Goal: Task Accomplishment & Management: Use online tool/utility

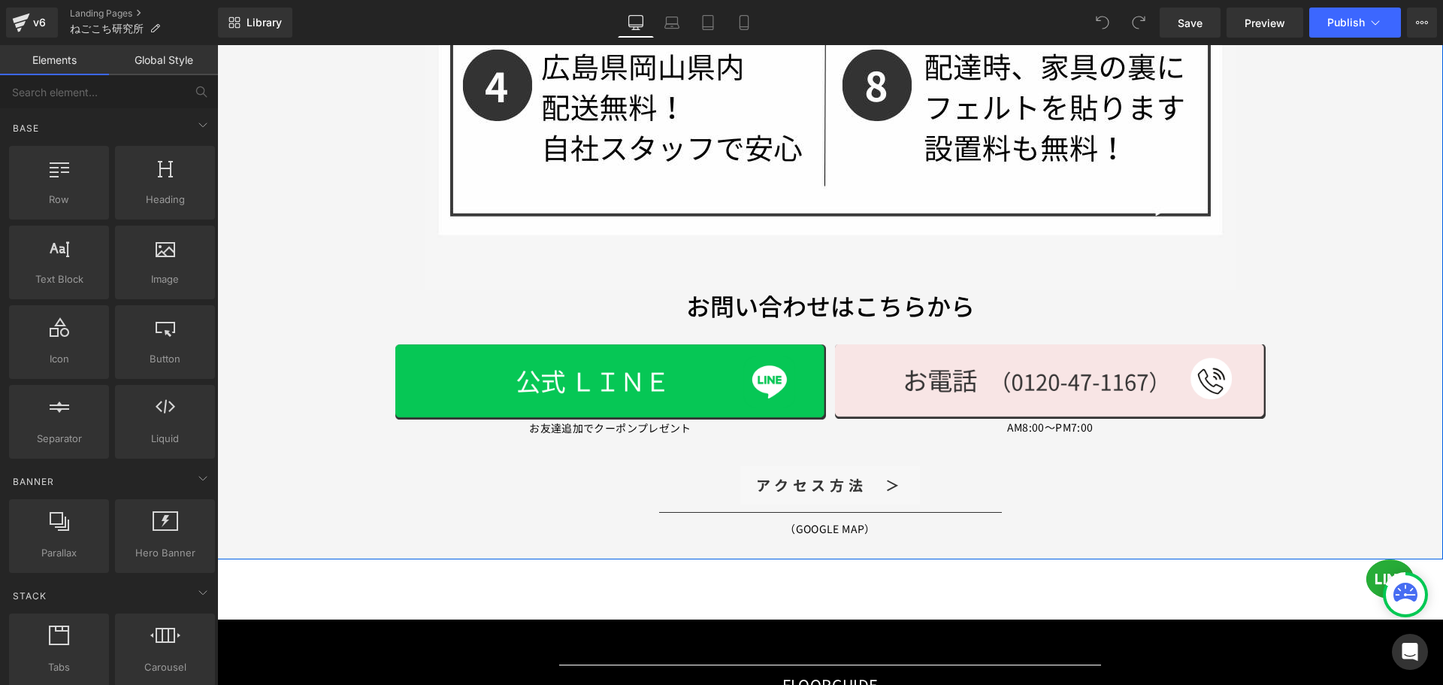
scroll to position [1475, 0]
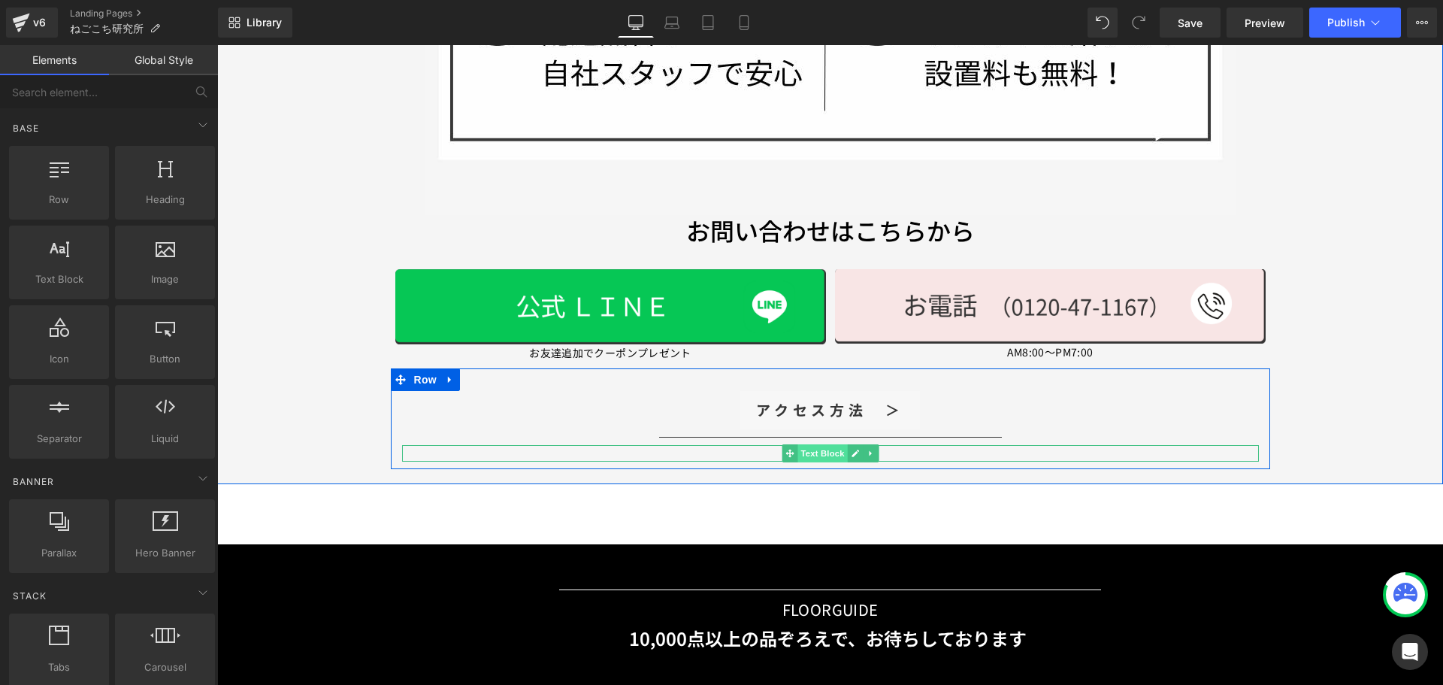
click at [815, 460] on span "Text Block" at bounding box center [822, 453] width 50 height 18
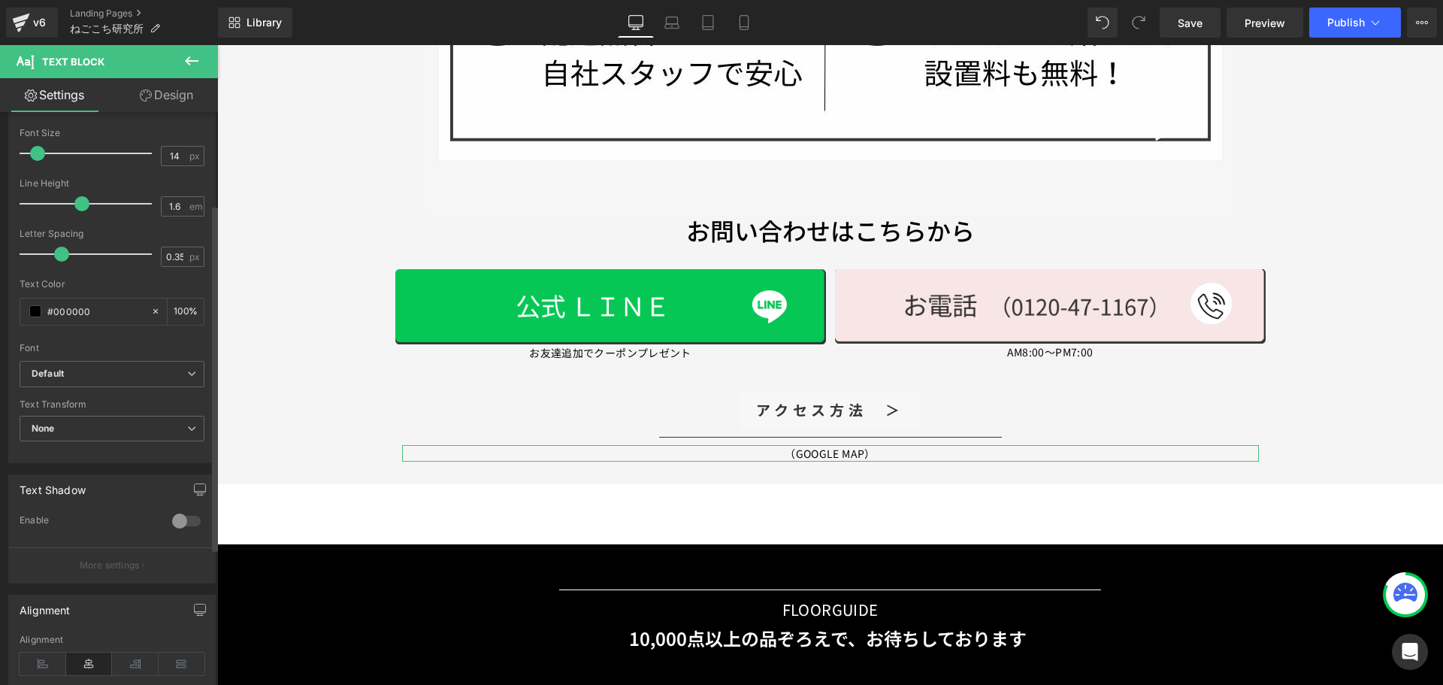
scroll to position [153, 0]
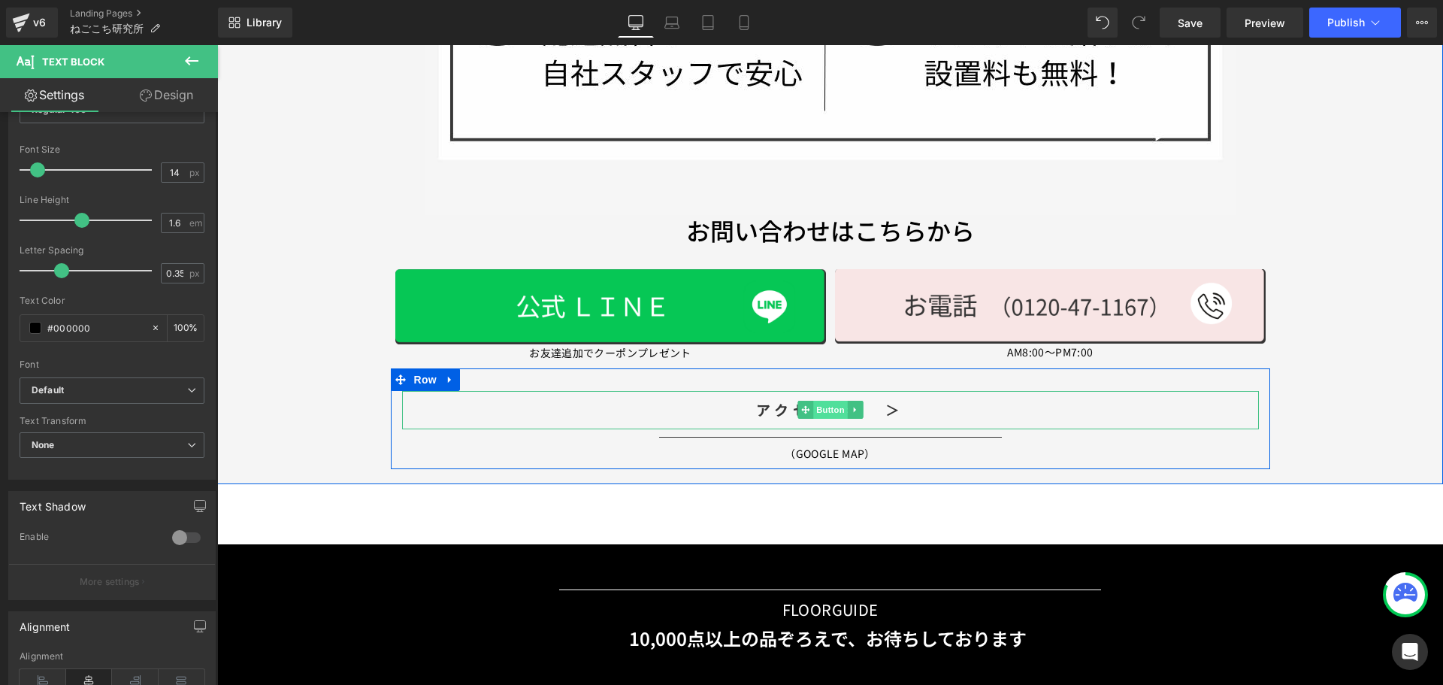
click at [821, 406] on span "Button" at bounding box center [830, 410] width 35 height 18
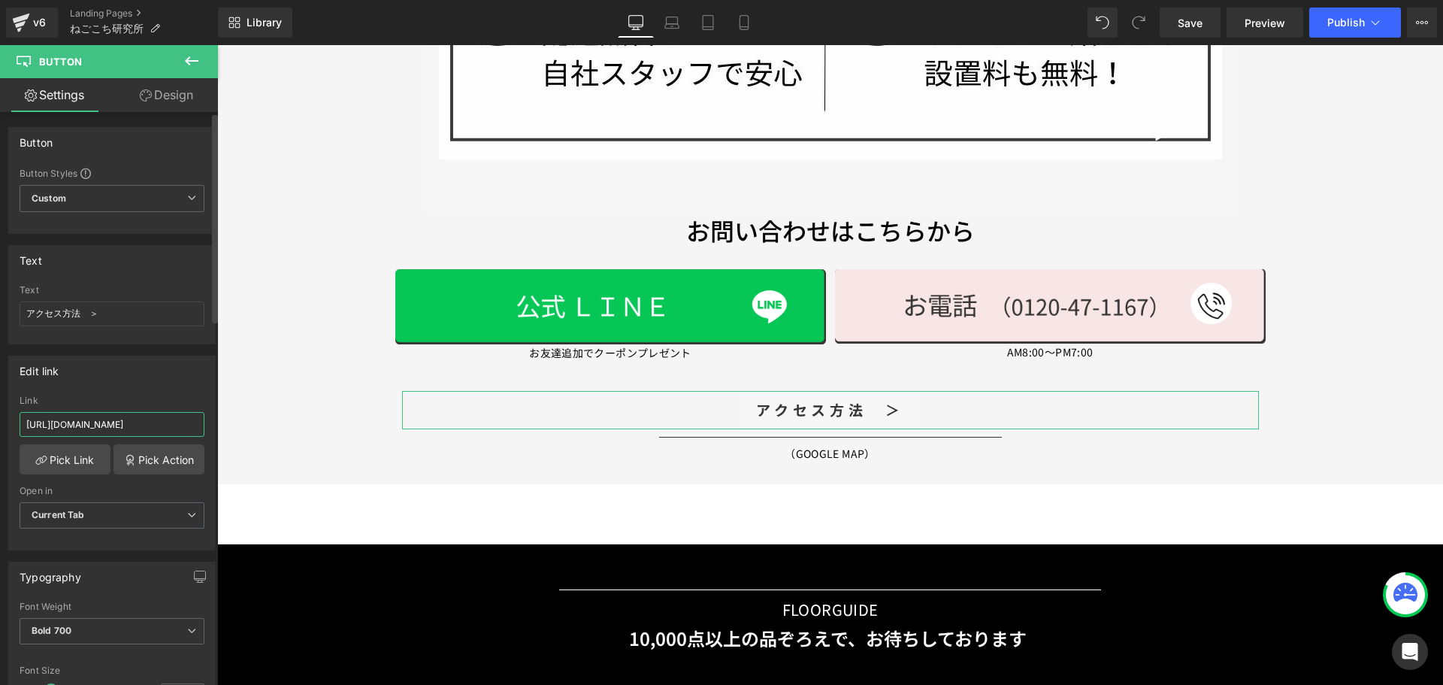
click at [163, 423] on input "[URL][DOMAIN_NAME]" at bounding box center [112, 424] width 185 height 25
drag, startPoint x: 163, startPoint y: 422, endPoint x: 198, endPoint y: 422, distance: 35.3
click at [198, 422] on div "[URL][DOMAIN_NAME] Link [URL][DOMAIN_NAME] Pick Link Pick Action Current Tab Ne…" at bounding box center [112, 472] width 206 height 154
click at [182, 422] on input "[URL][DOMAIN_NAME]" at bounding box center [112, 424] width 185 height 25
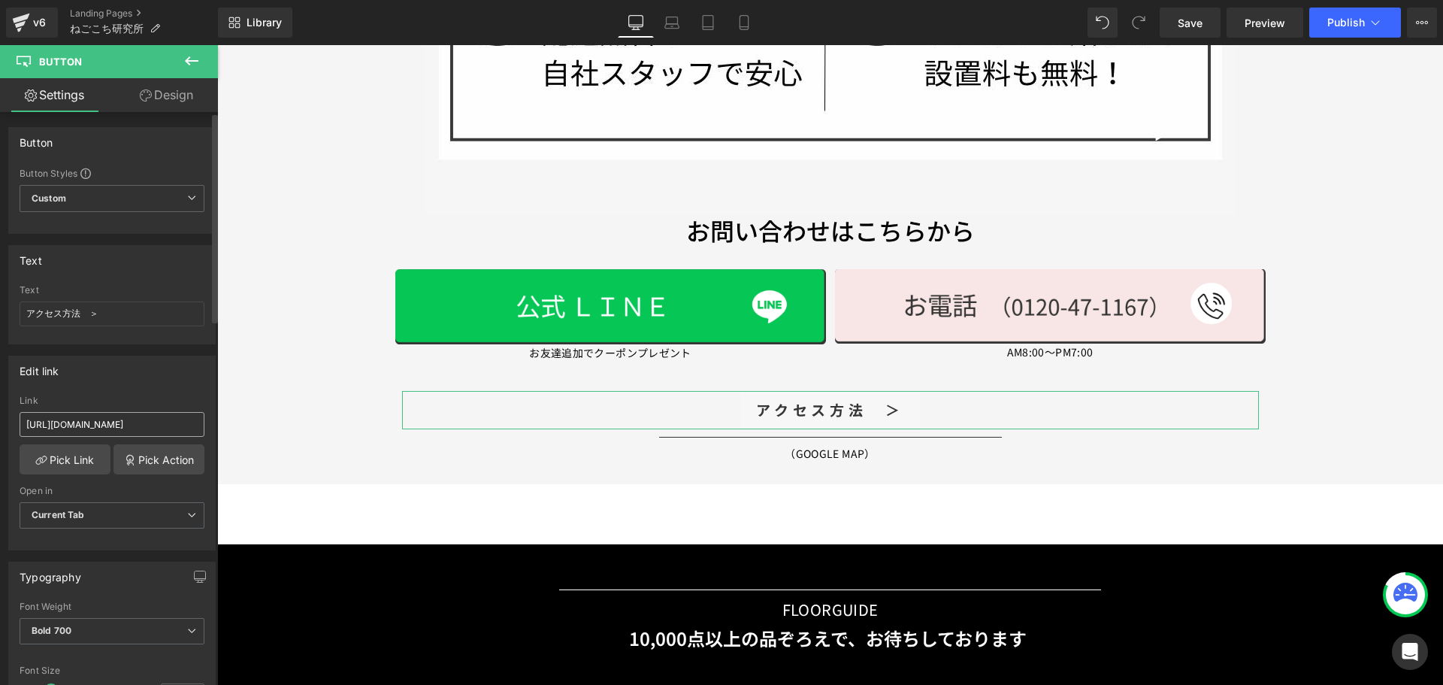
click at [152, 435] on div "Link [URL][DOMAIN_NAME]" at bounding box center [112, 419] width 185 height 49
click at [138, 423] on input "[URL][DOMAIN_NAME]" at bounding box center [112, 424] width 185 height 25
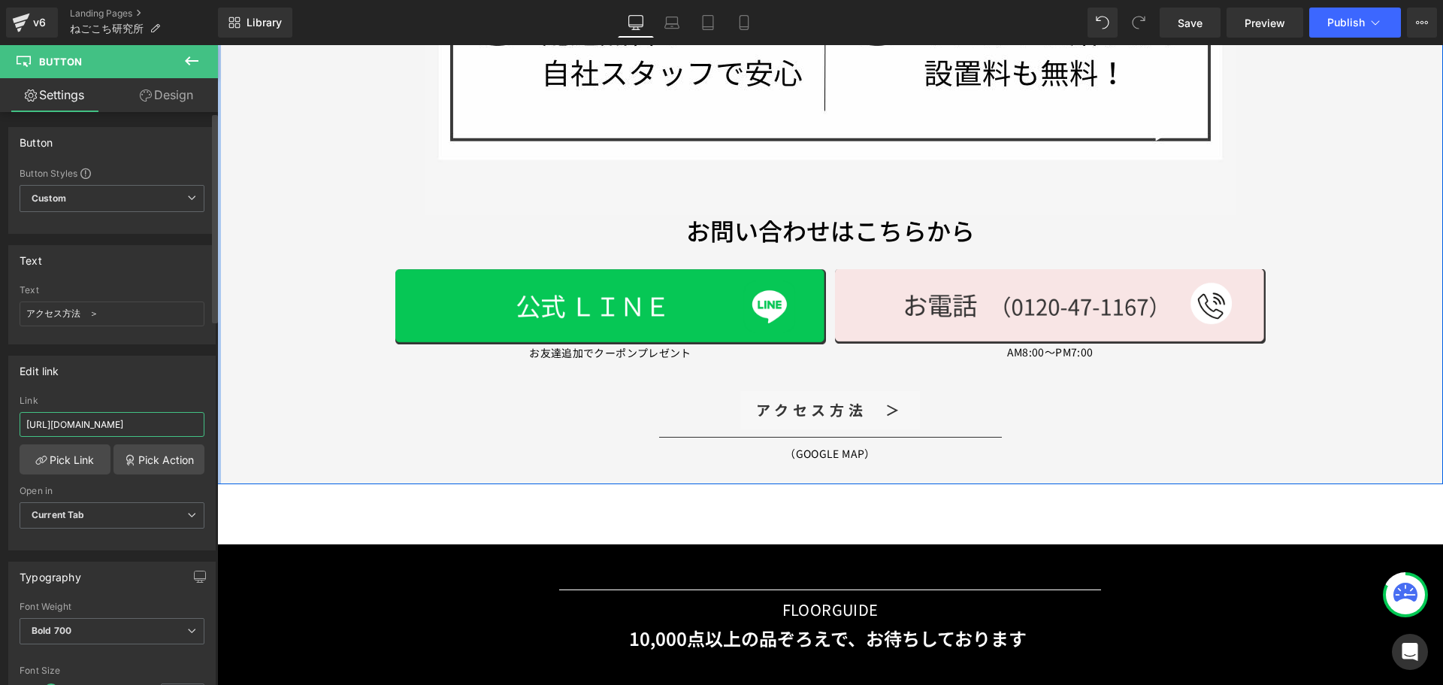
drag, startPoint x: 154, startPoint y: 428, endPoint x: 201, endPoint y: 428, distance: 47.4
click at [217, 428] on div "Button Button Styles Custom Custom Setup Global Style Custom Setup Global Style…" at bounding box center [109, 401] width 218 height 579
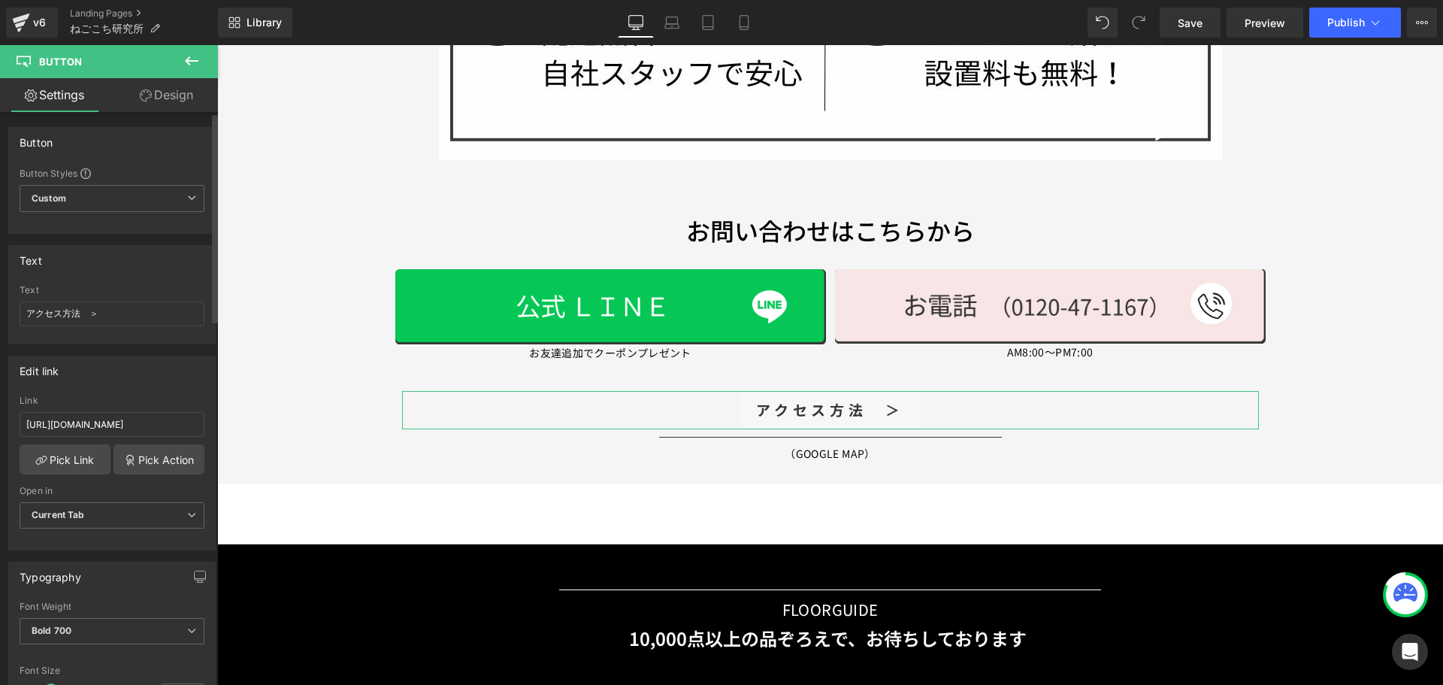
scroll to position [0, 0]
click at [187, 389] on div "Edit link [URL][DOMAIN_NAME] Link [URL][DOMAIN_NAME] Pick Link Pick Action Curr…" at bounding box center [111, 452] width 207 height 195
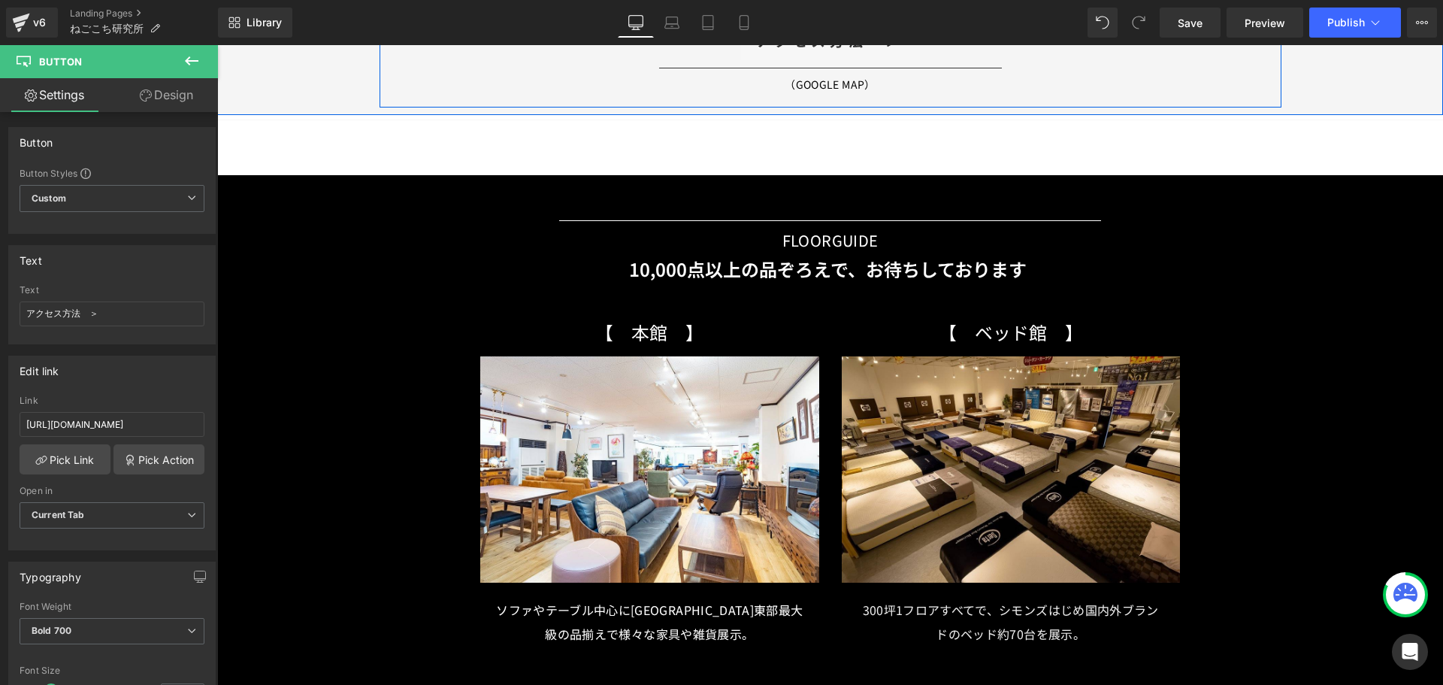
scroll to position [1851, 0]
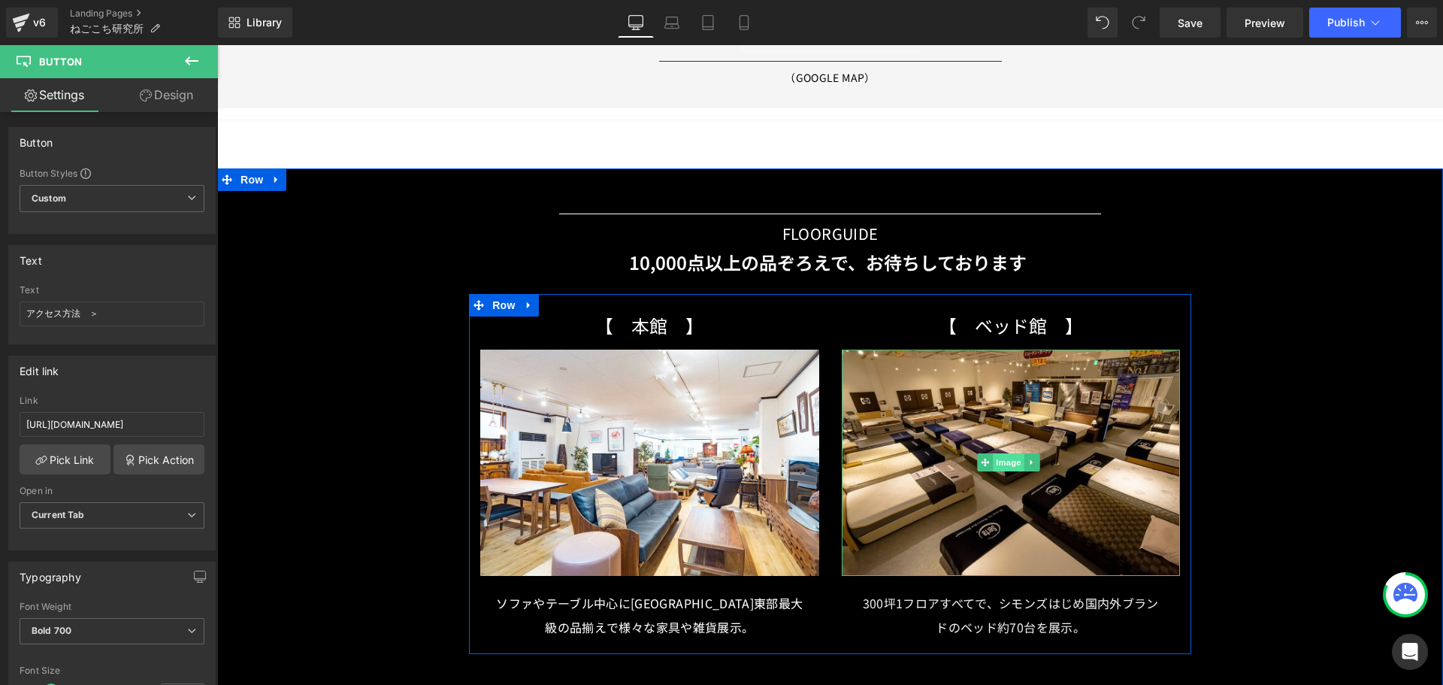
click at [1000, 465] on span "Image" at bounding box center [1010, 462] width 32 height 18
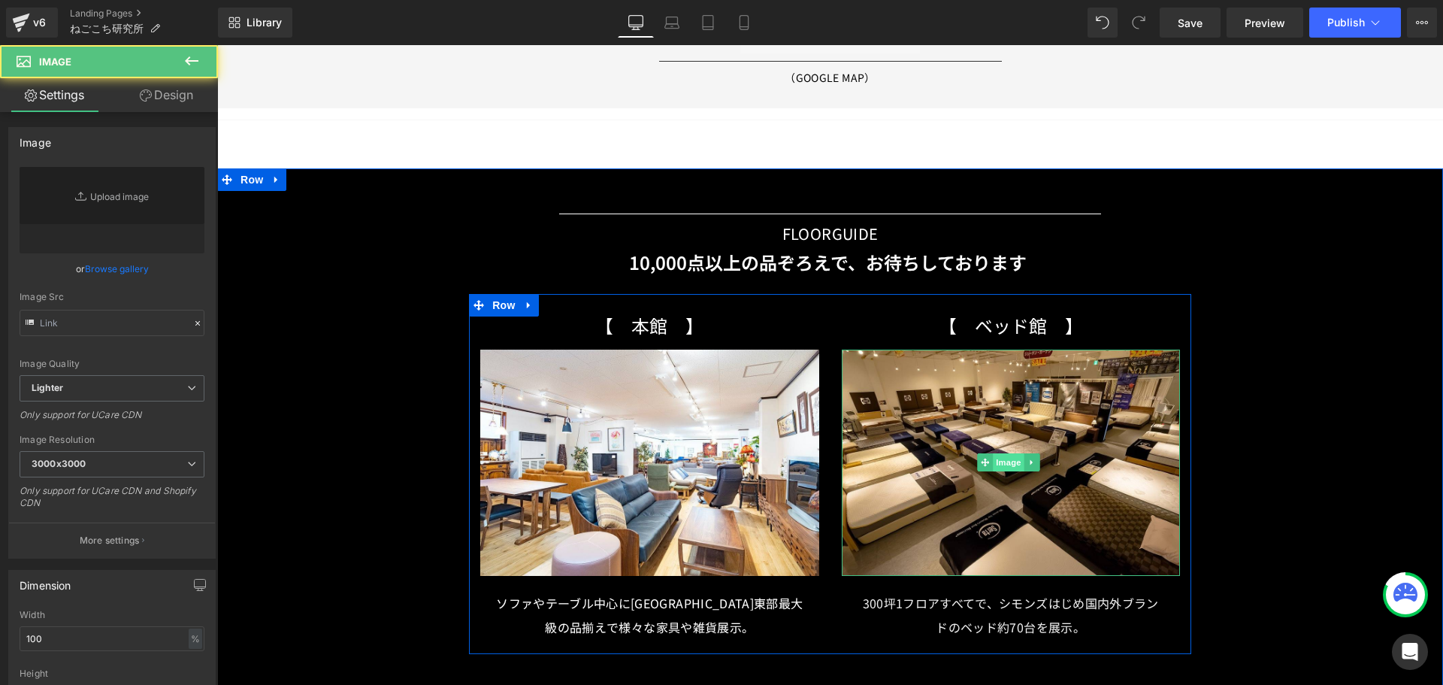
type input "[URL][DOMAIN_NAME]"
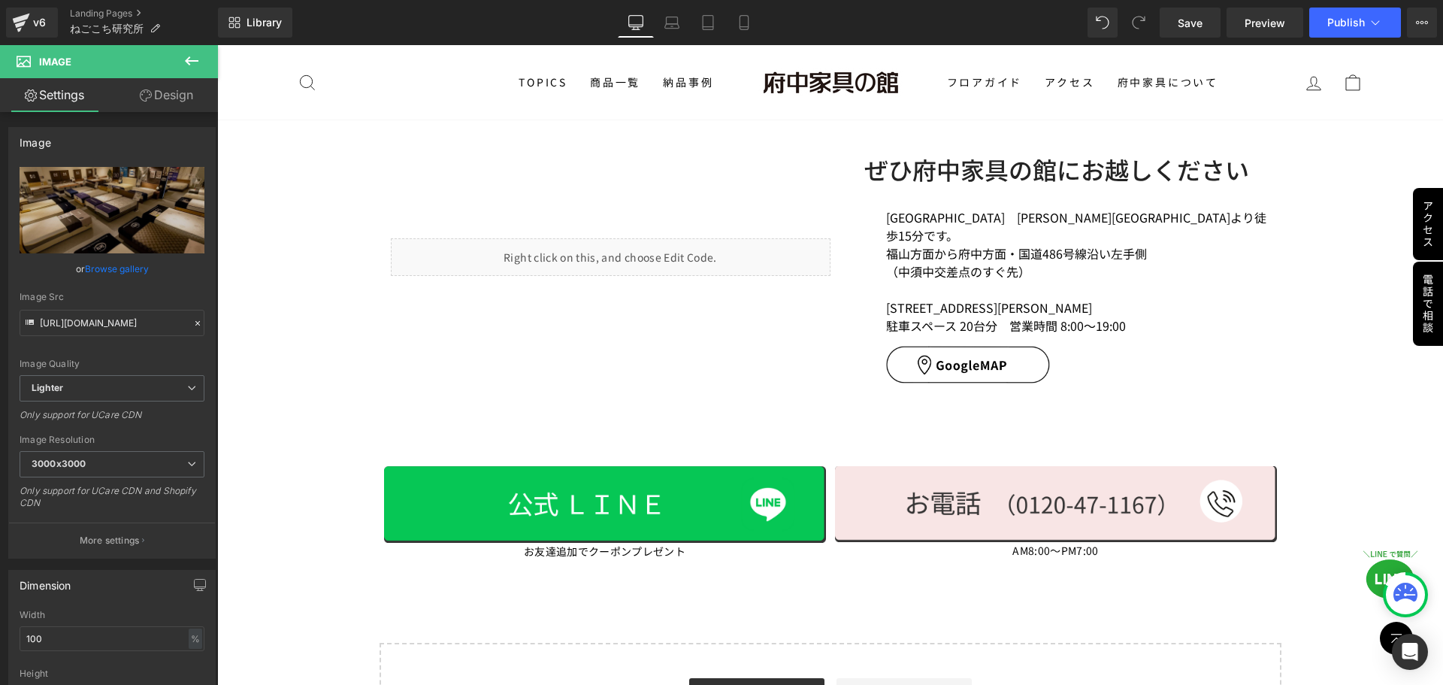
scroll to position [2302, 0]
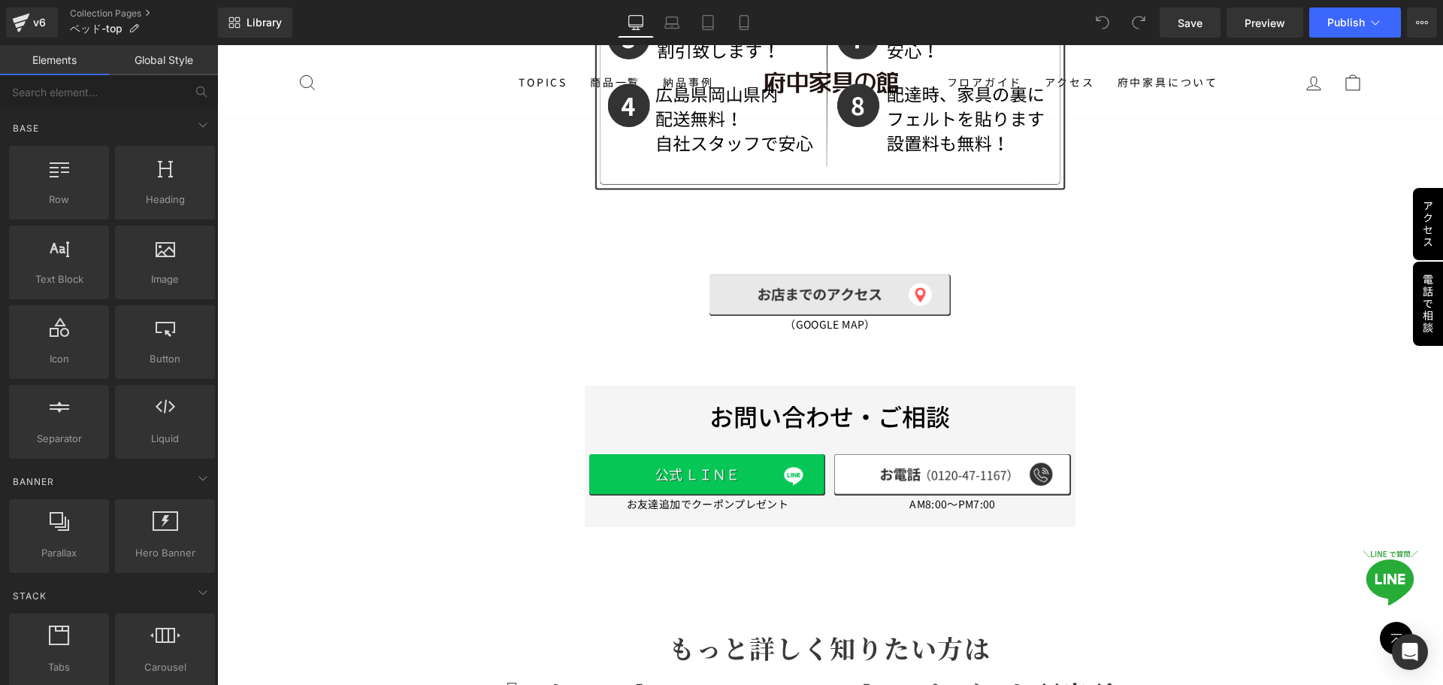
scroll to position [7209, 0]
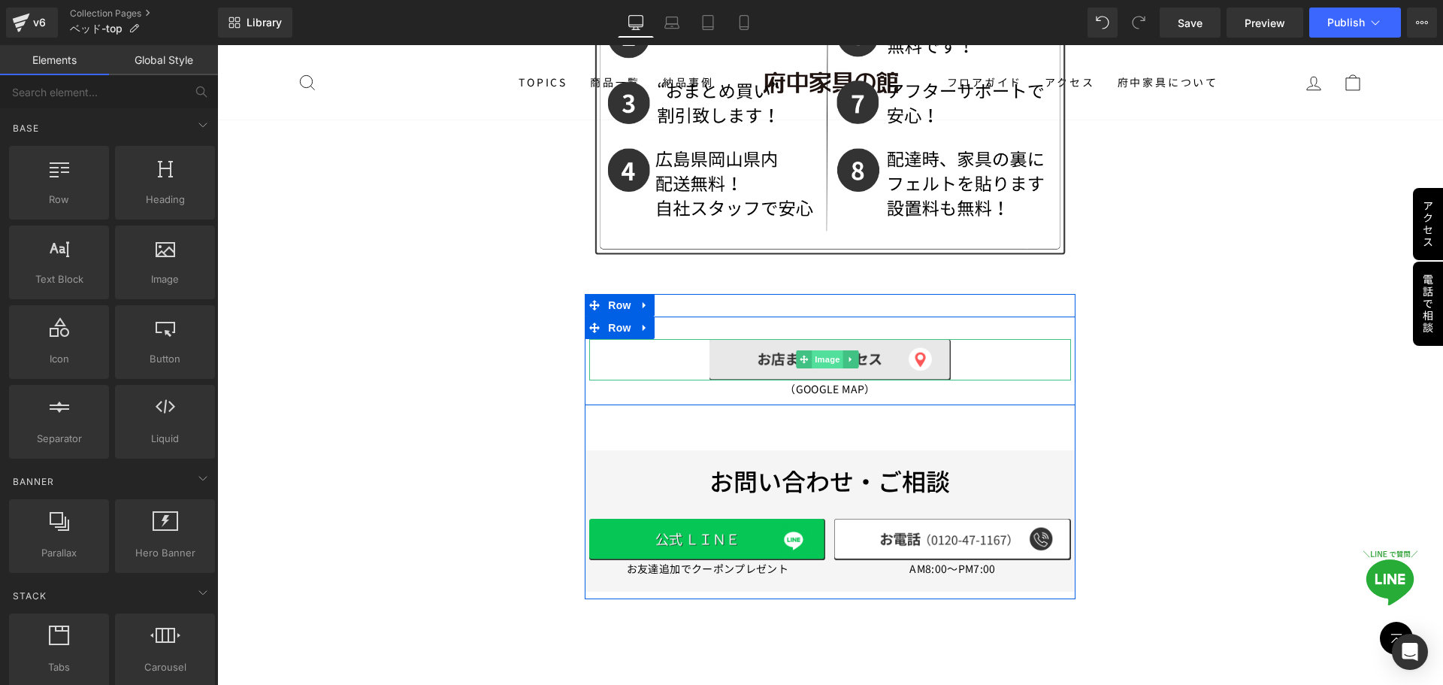
click at [820, 355] on span "Image" at bounding box center [828, 359] width 32 height 18
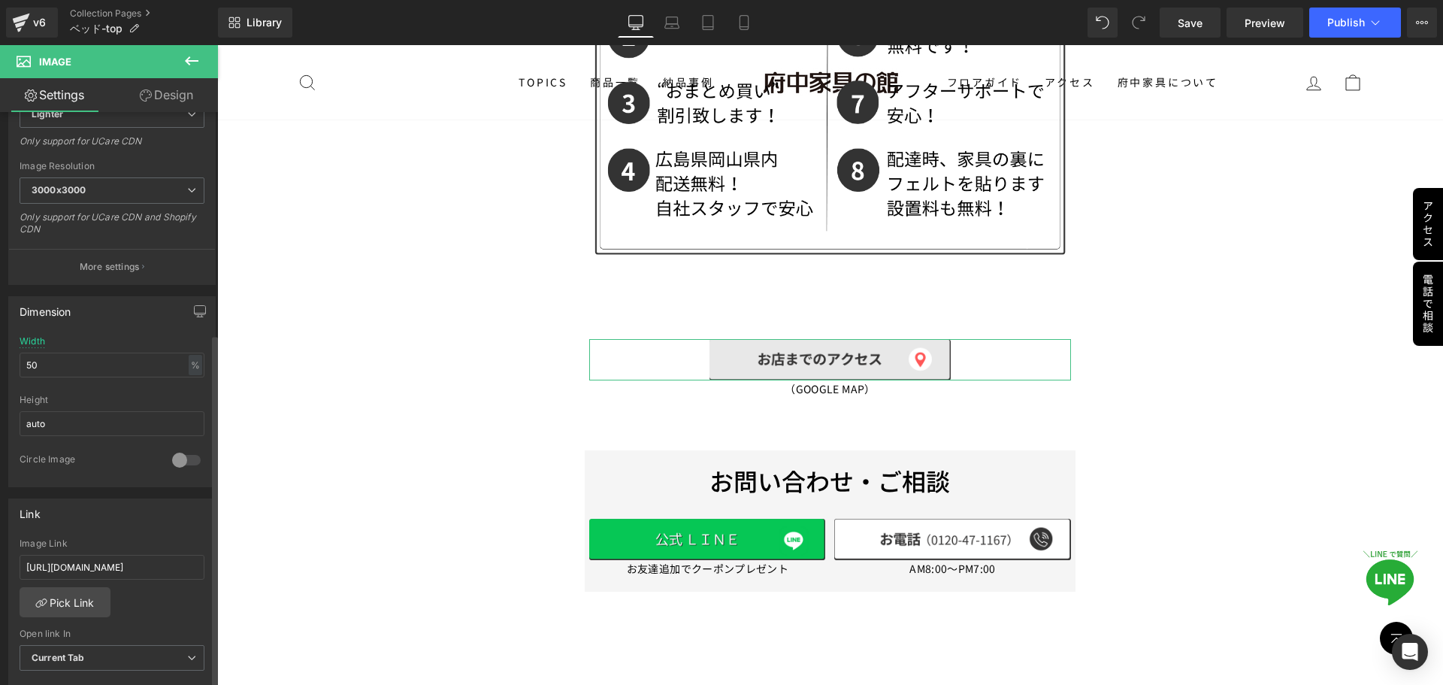
scroll to position [376, 0]
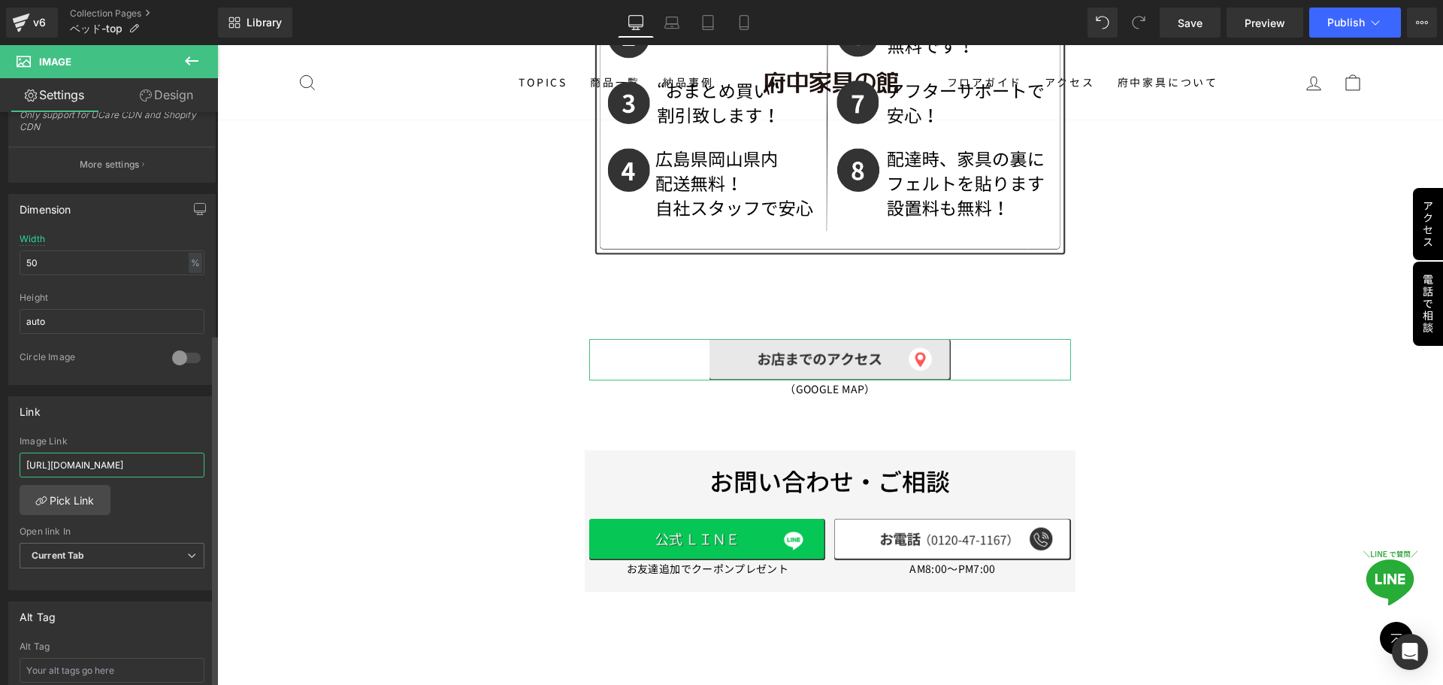
click at [109, 460] on input "https://www.google.com/maps/place/%E5%BA%9C%E4%B8%AD%E5%AE%B6%E5%85%B7%E3%81%AE…" at bounding box center [112, 464] width 185 height 25
drag, startPoint x: 345, startPoint y: 509, endPoint x: 228, endPoint y: 474, distance: 121.5
click at [192, 467] on input "https://www.google.com/maps/place/%E5%BA%9C%E4%B8%AD%E5%AE%B6%E5%85%B7%E3%81%AE…" at bounding box center [112, 464] width 185 height 25
drag, startPoint x: 177, startPoint y: 460, endPoint x: 186, endPoint y: 465, distance: 9.8
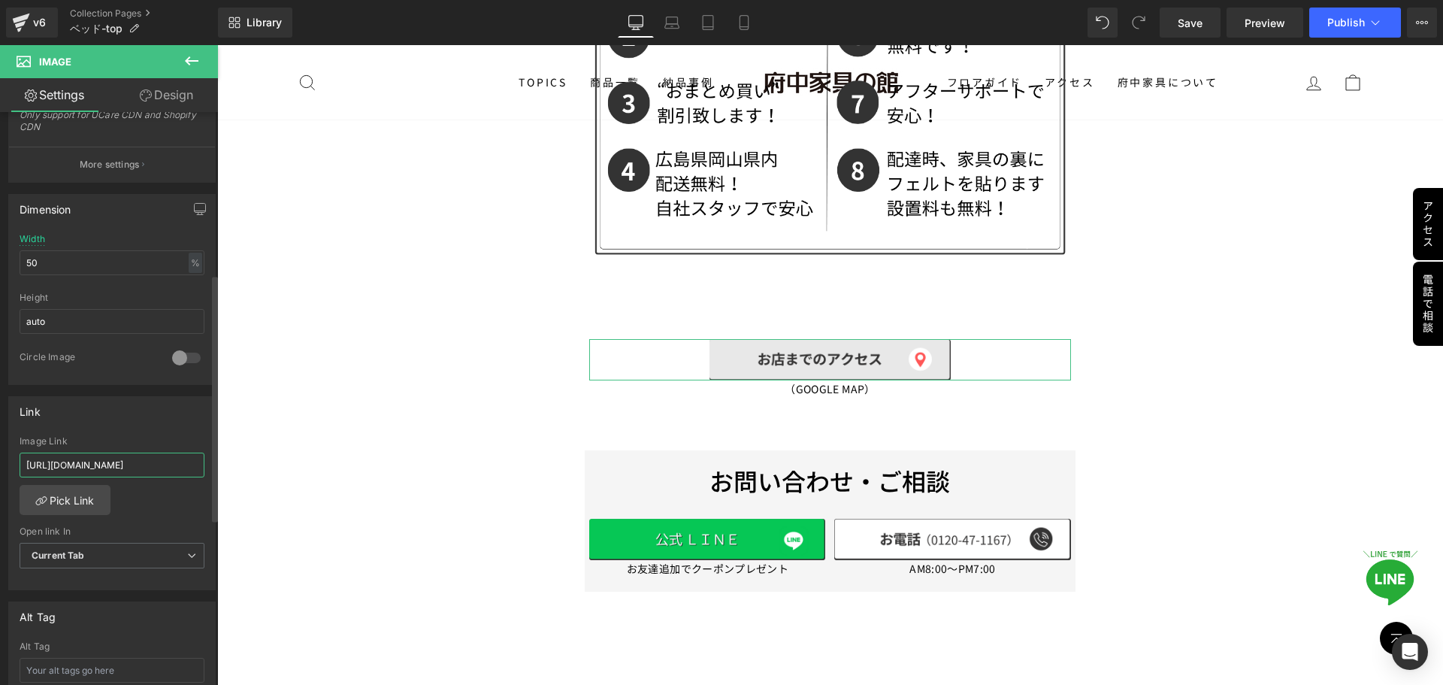
click at [214, 464] on div "Image https://ucarecdn.com/fdf8d440-f595-412c-94f1-2392d38198e1/-/format/auto/-…" at bounding box center [109, 401] width 218 height 579
click at [174, 465] on input "https://www.google.com/maps/place/%E5%BA%9C%E4%B8%AD%E5%AE%B6%E5%85%B7%E3%81%AE…" at bounding box center [112, 464] width 185 height 25
